Goal: Task Accomplishment & Management: Manage account settings

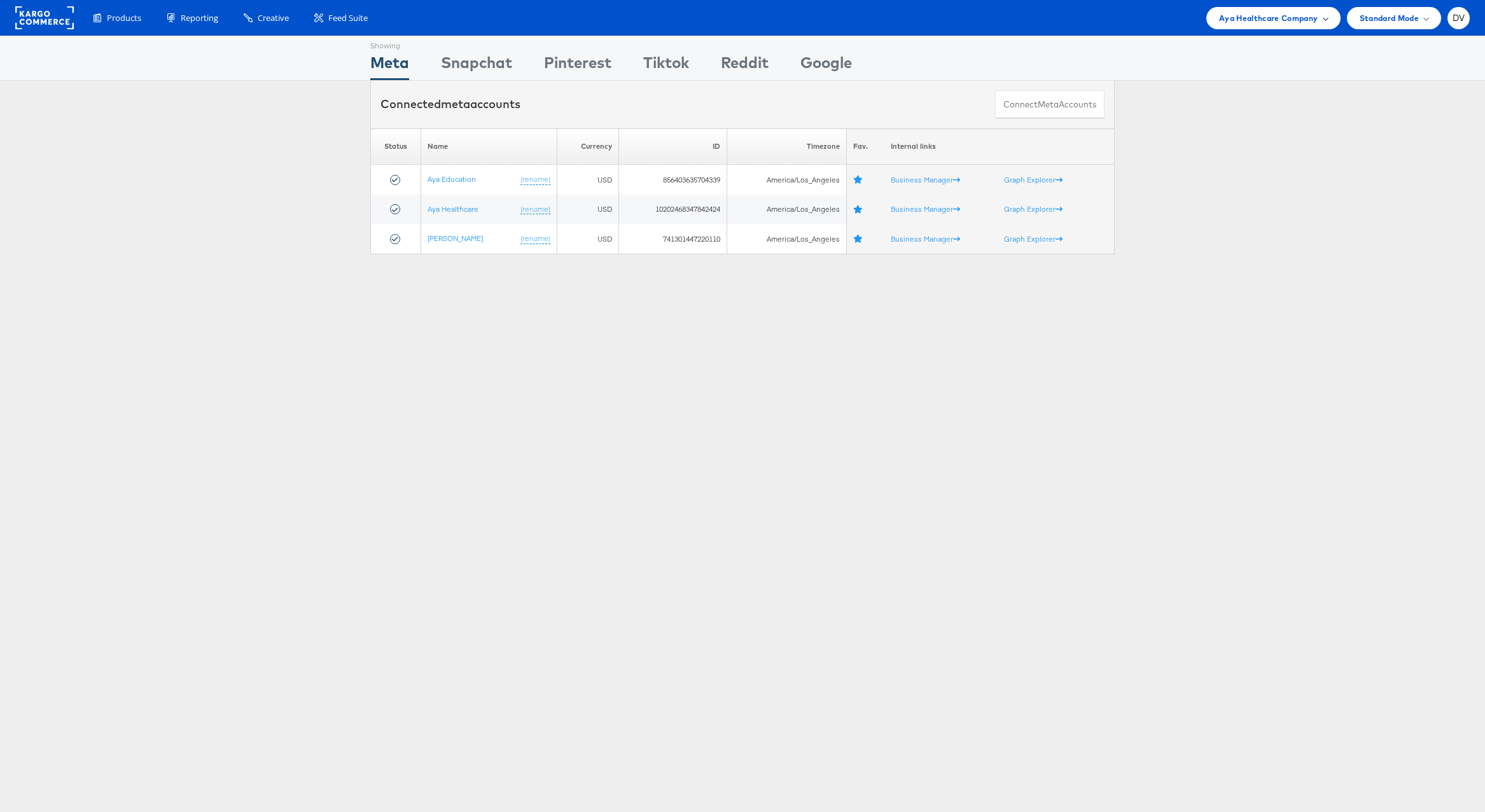
click at [1254, 24] on span "Aya Healthcare Company" at bounding box center [1268, 18] width 99 height 13
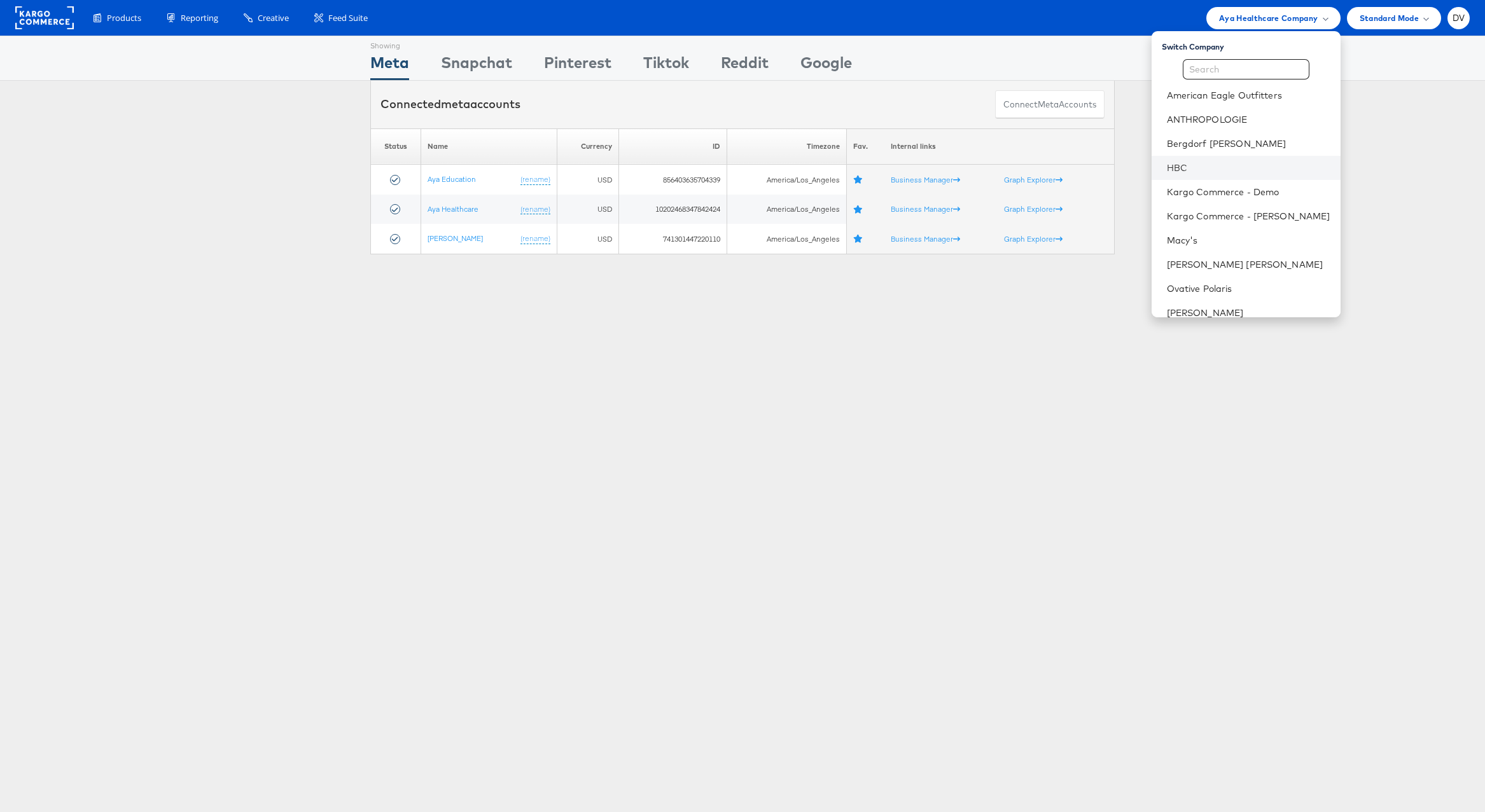
click at [1225, 160] on li "HBC" at bounding box center [1246, 168] width 189 height 25
click at [1053, 402] on div "Showing Meta Showing Snapchat Showing Pinterest Showing Tiktok Showing Reddit S…" at bounding box center [742, 354] width 1485 height 636
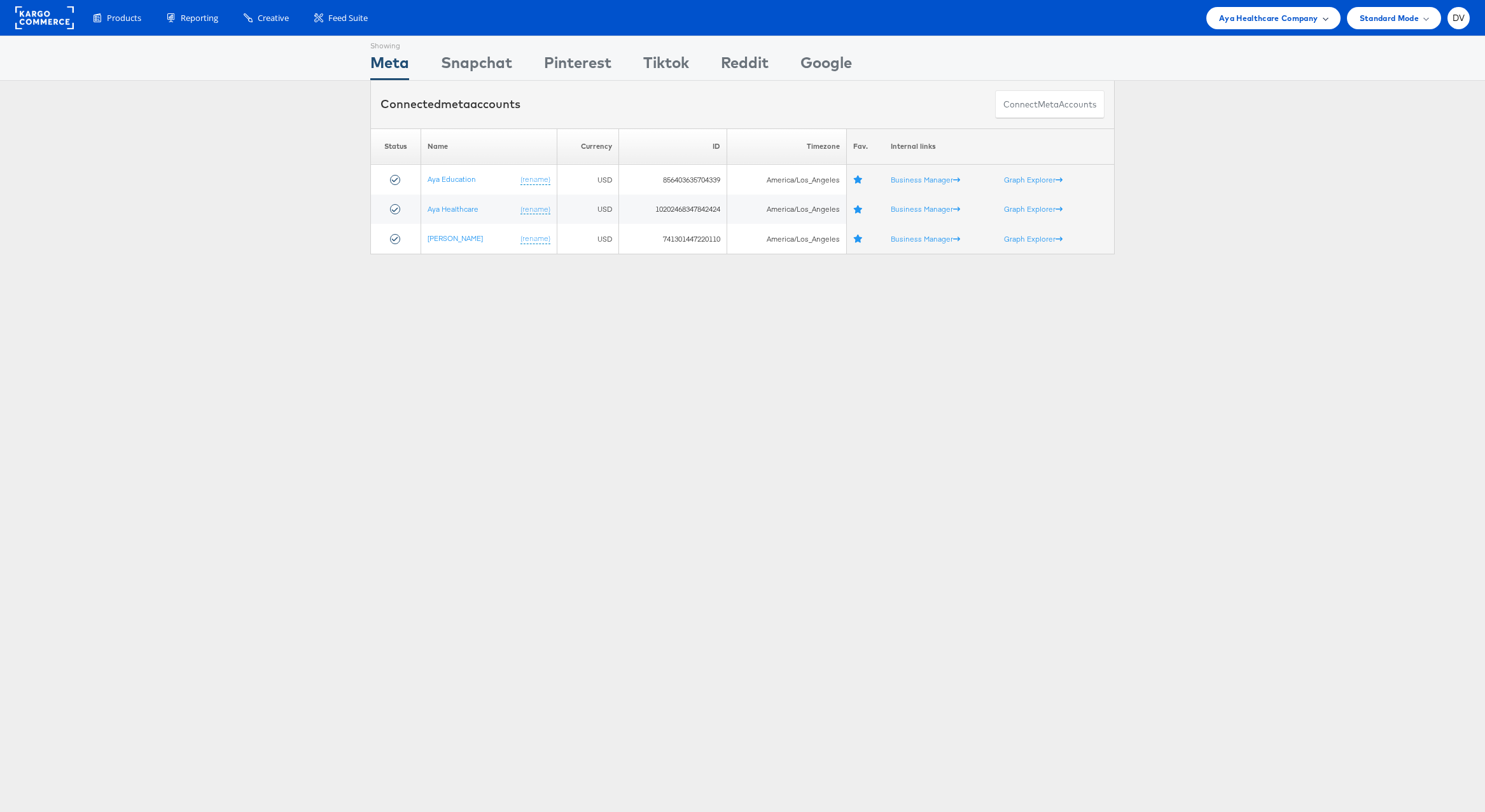
click at [1264, 14] on span "Aya Healthcare Company" at bounding box center [1268, 18] width 99 height 13
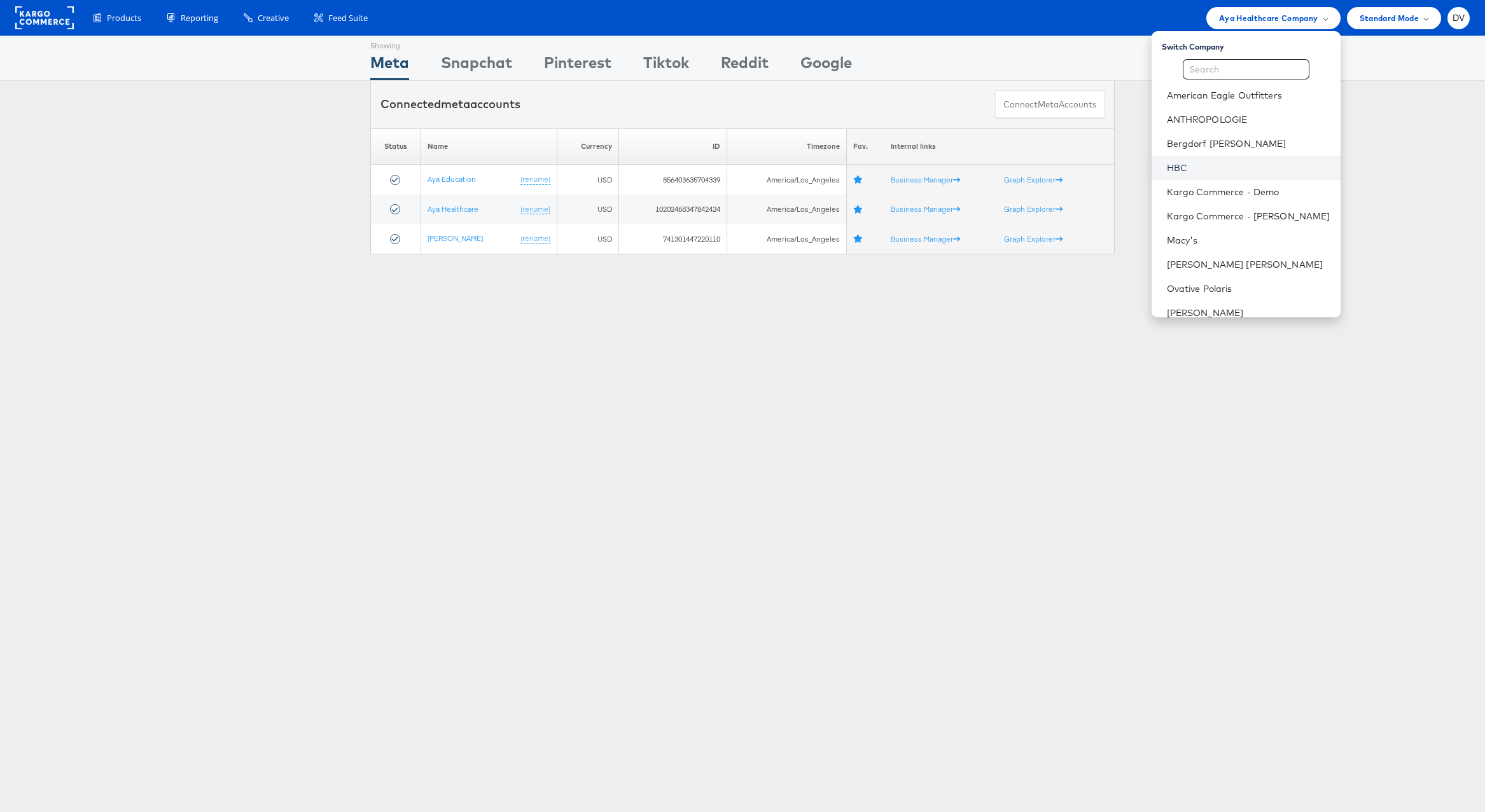
click at [1183, 168] on link "HBC" at bounding box center [1248, 168] width 164 height 12
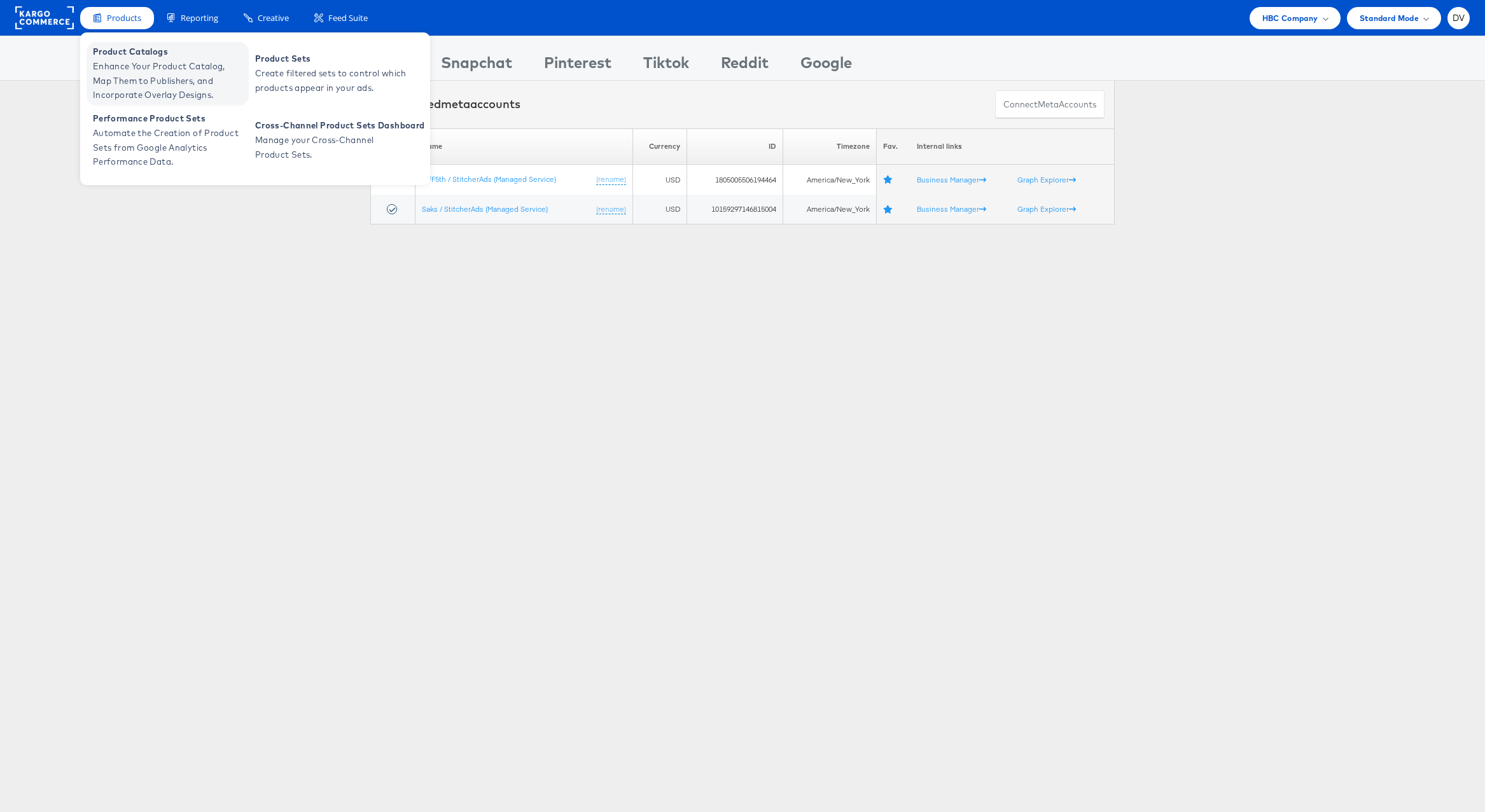
click at [135, 53] on span "Product Catalogs" at bounding box center [168, 51] width 152 height 14
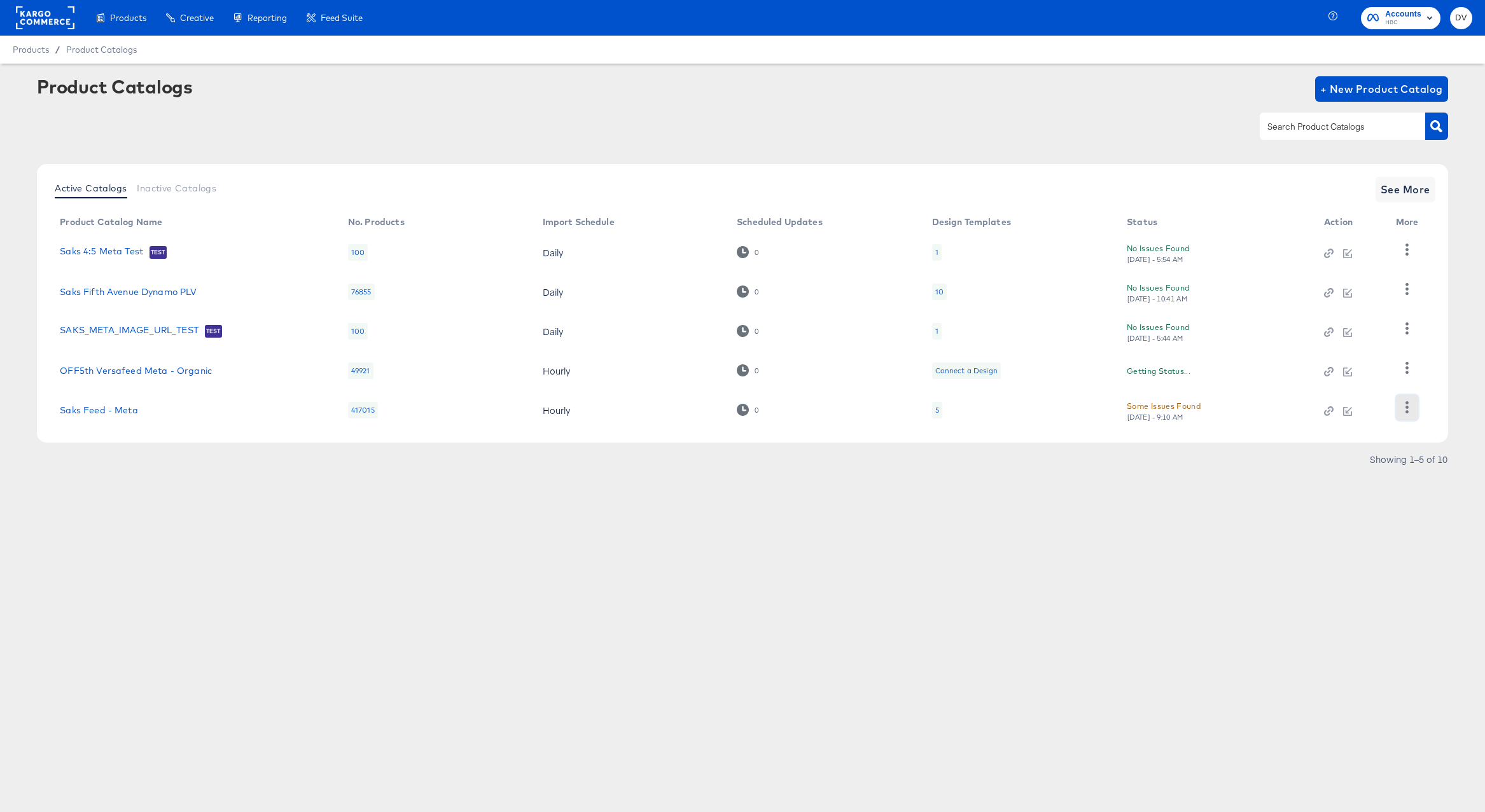
click at [1406, 410] on icon "button" at bounding box center [1406, 407] width 12 height 12
click at [1317, 333] on div "Business Manager" at bounding box center [1354, 324] width 127 height 21
click at [49, 16] on rect at bounding box center [45, 18] width 59 height 23
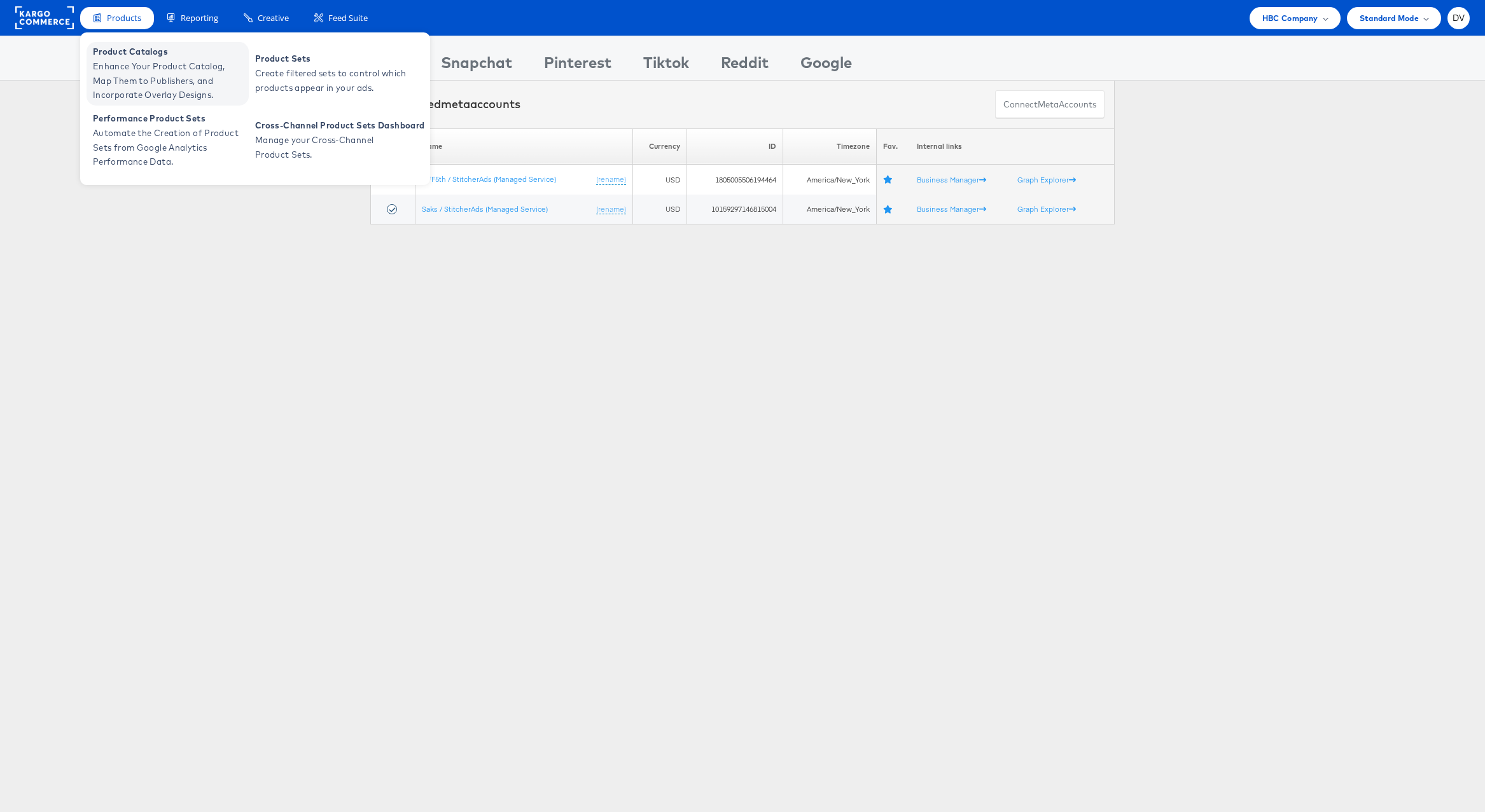
click at [127, 55] on span "Product Catalogs" at bounding box center [168, 51] width 152 height 14
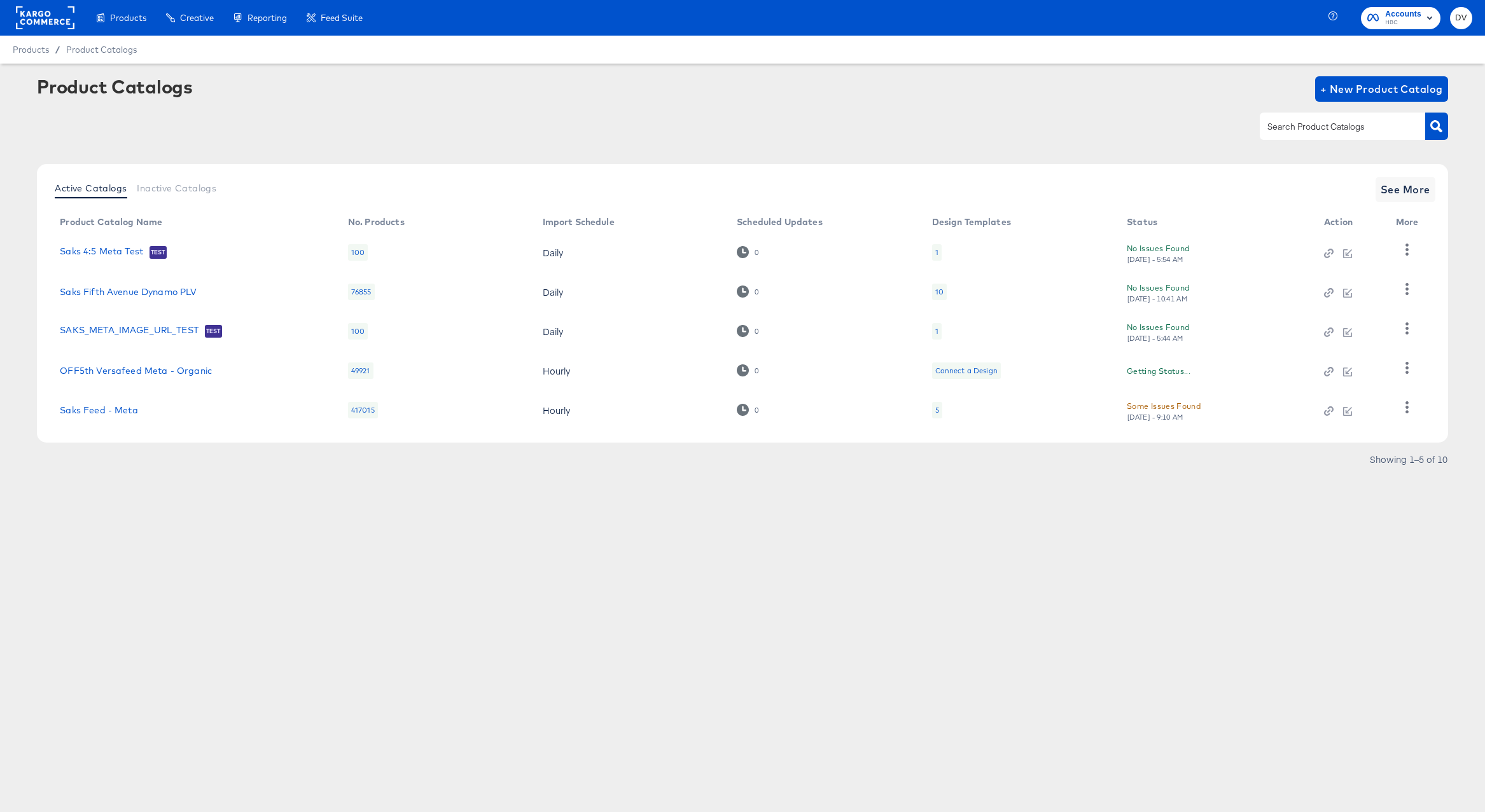
click at [123, 417] on td "Saks Feed - Meta" at bounding box center [193, 411] width 289 height 40
click at [122, 413] on link "Saks Feed - Meta" at bounding box center [98, 410] width 78 height 10
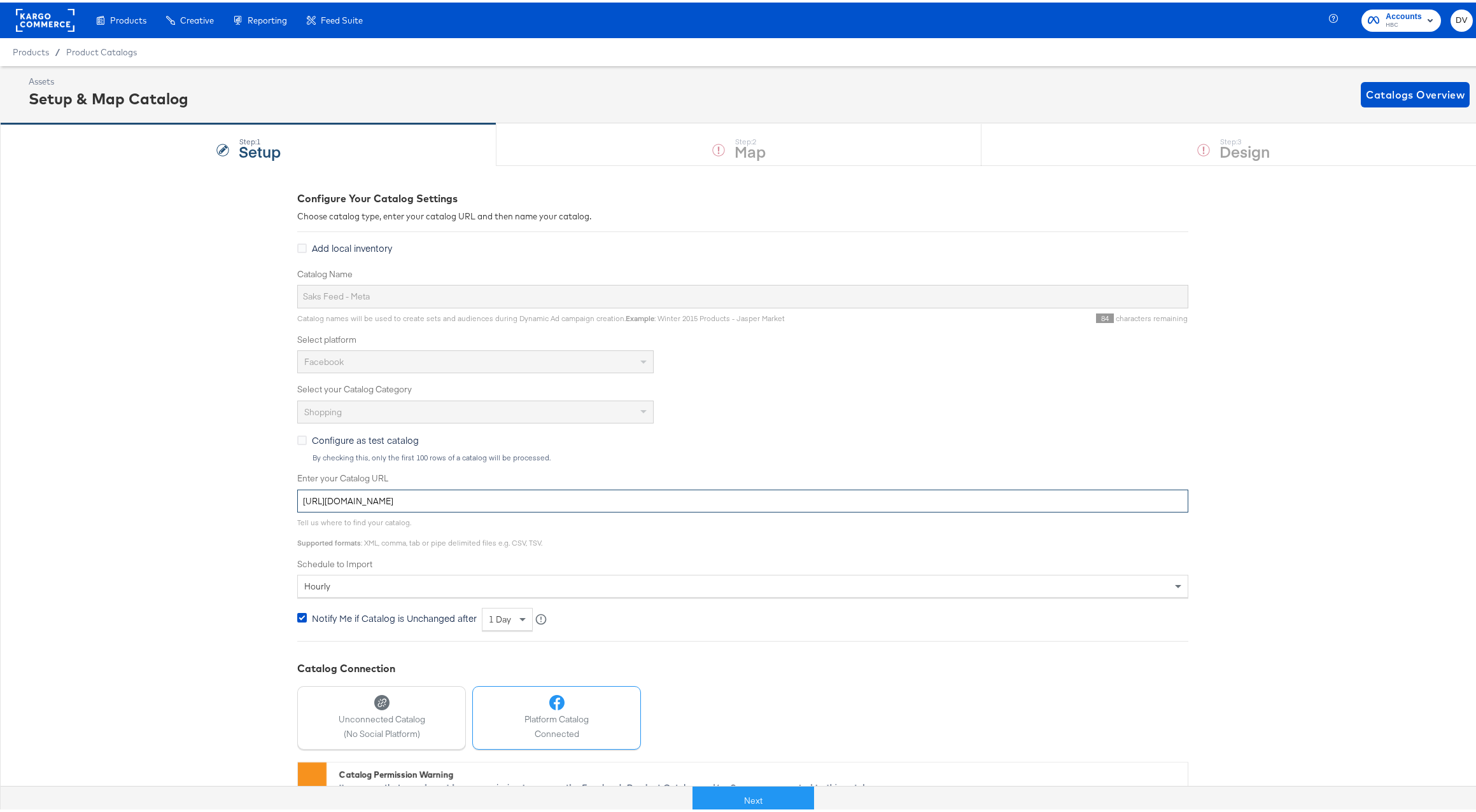
click at [546, 496] on input "[URL][DOMAIN_NAME]" at bounding box center [742, 499] width 891 height 24
